Goal: Information Seeking & Learning: Learn about a topic

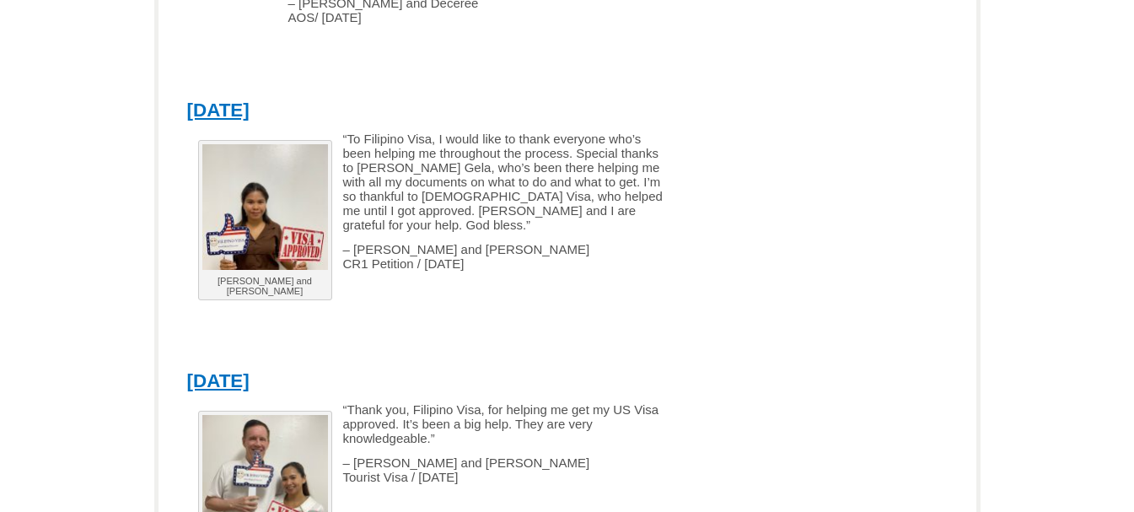
scroll to position [2529, 0]
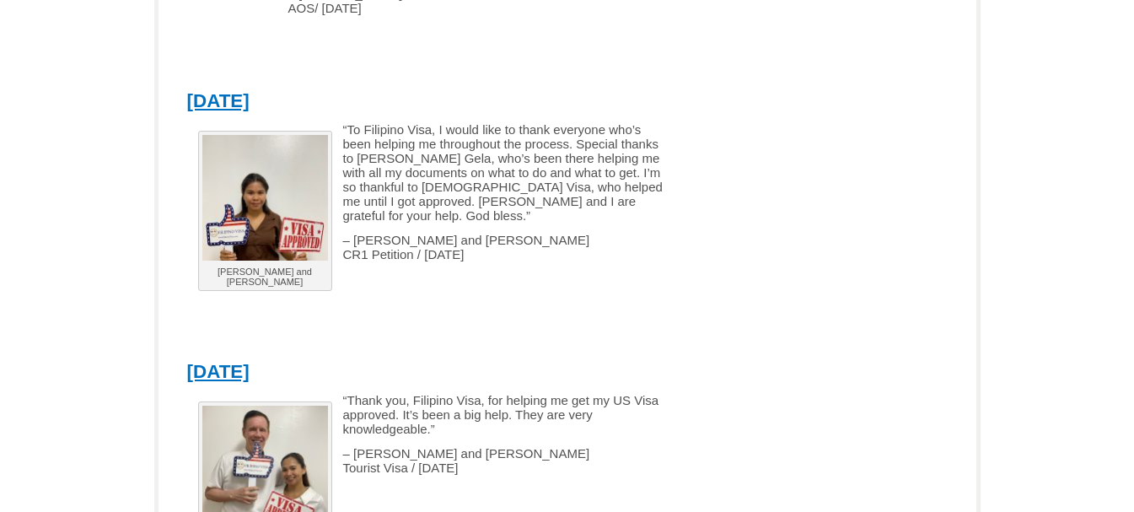
click at [266, 440] on img at bounding box center [265, 468] width 126 height 126
click at [442, 393] on p "“Thank you, Filipino Visa, for helping me get my US Visa approved. It’s been a …" at bounding box center [429, 414] width 484 height 43
click at [371, 446] on span "– Dennis and Amalia Tourist Visa / August 7, 2025" at bounding box center [466, 460] width 247 height 29
drag, startPoint x: 276, startPoint y: 379, endPoint x: 224, endPoint y: 323, distance: 76.4
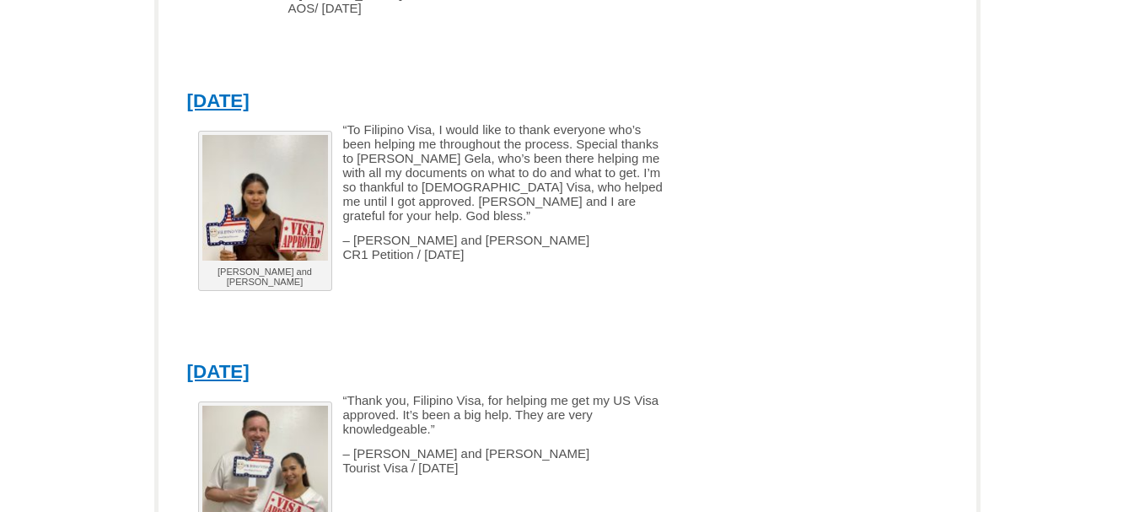
click at [273, 405] on img at bounding box center [265, 468] width 126 height 126
click at [237, 361] on link "[DATE]" at bounding box center [218, 371] width 62 height 21
click at [244, 361] on link "[DATE]" at bounding box center [218, 371] width 62 height 21
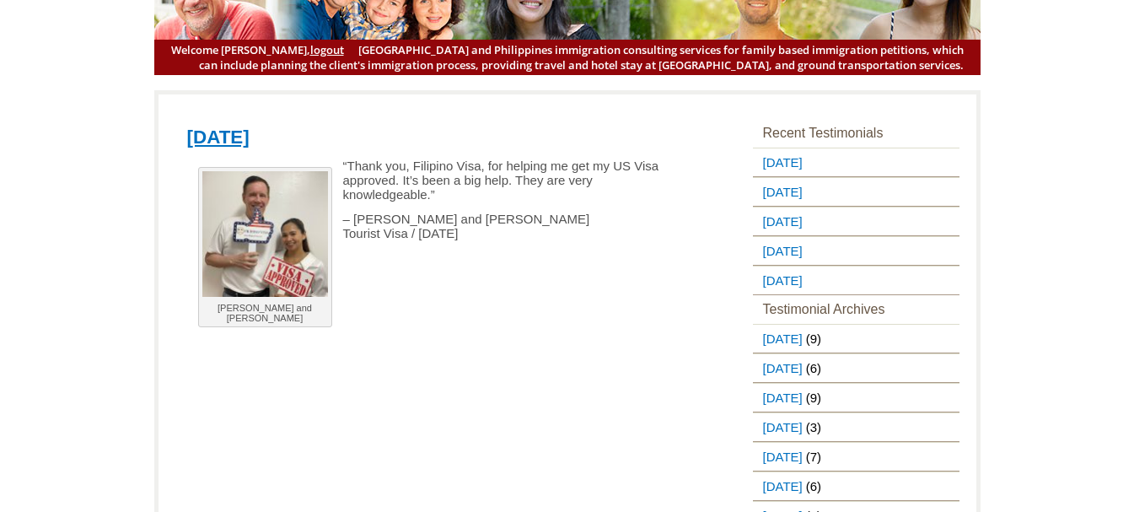
scroll to position [169, 0]
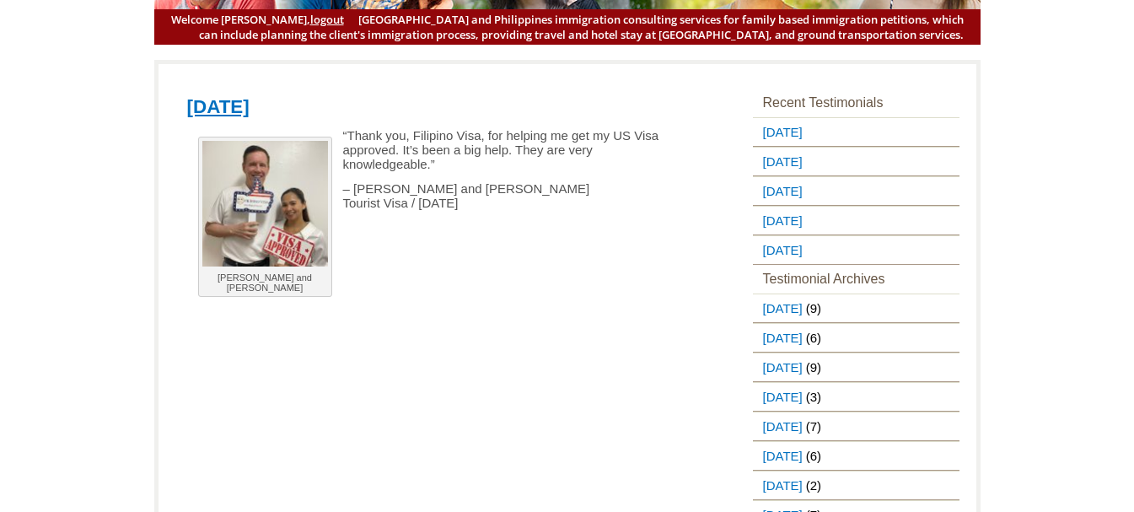
click at [441, 148] on p "“Thank you, Filipino Visa, for helping me get my US Visa approved. It’s been a …" at bounding box center [429, 149] width 484 height 43
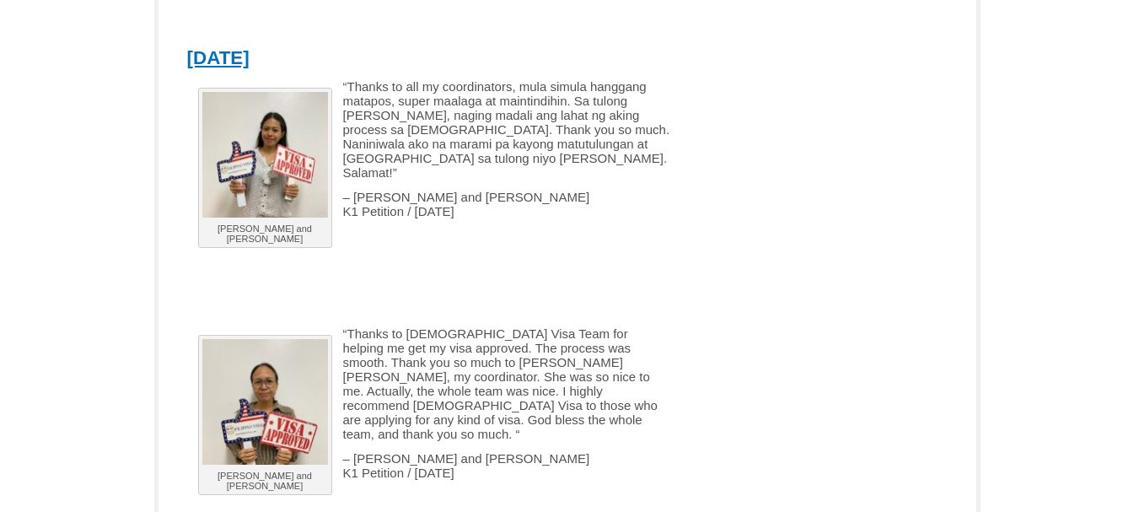
scroll to position [3104, 0]
